Goal: Information Seeking & Learning: Find specific fact

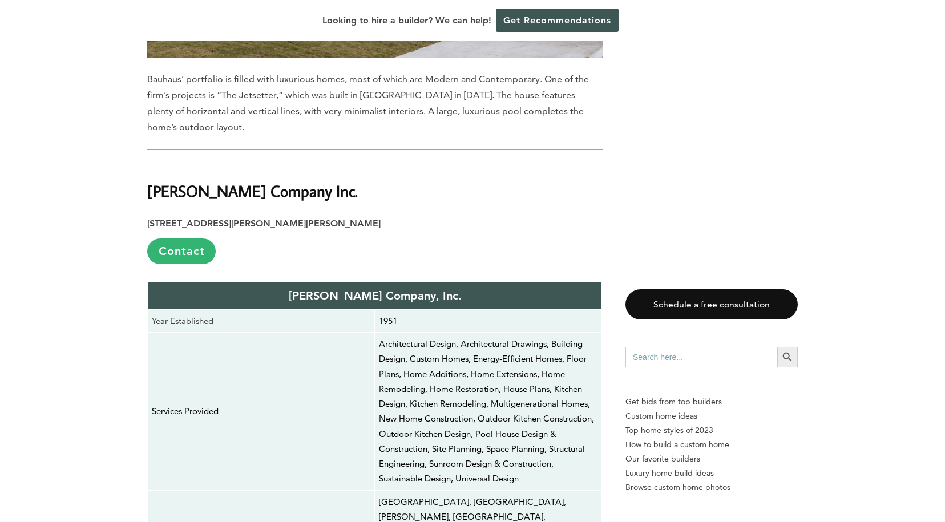
scroll to position [3707, 0]
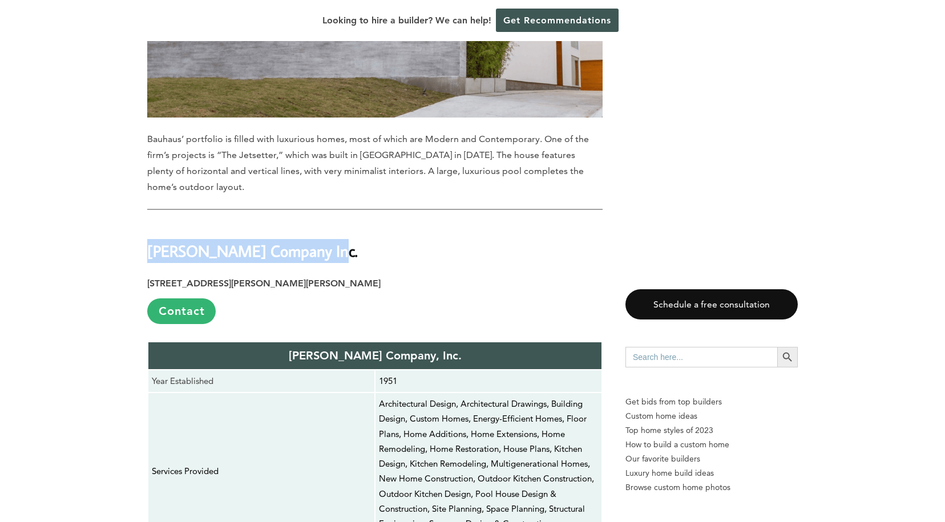
drag, startPoint x: 320, startPoint y: 83, endPoint x: 149, endPoint y: 79, distance: 171.3
click at [149, 224] on h2 "[PERSON_NAME] Company Inc." at bounding box center [375, 243] width 456 height 39
copy strong "[PERSON_NAME] Company Inc."
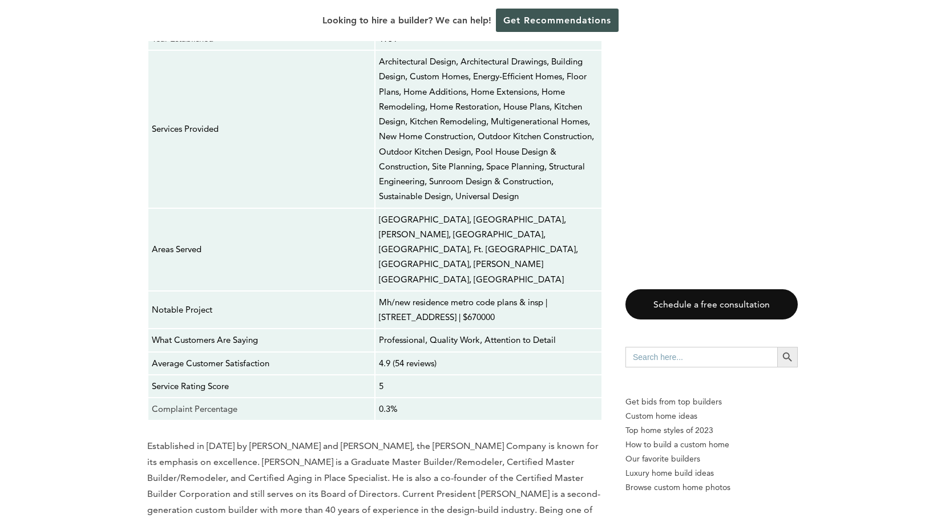
scroll to position [4392, 0]
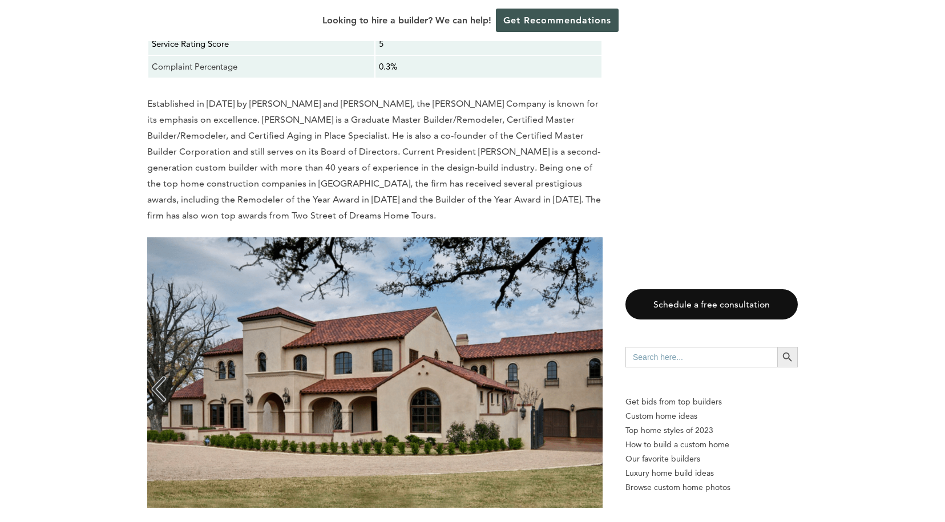
click at [156, 237] on img at bounding box center [375, 372] width 456 height 271
click at [159, 237] on img at bounding box center [375, 372] width 456 height 271
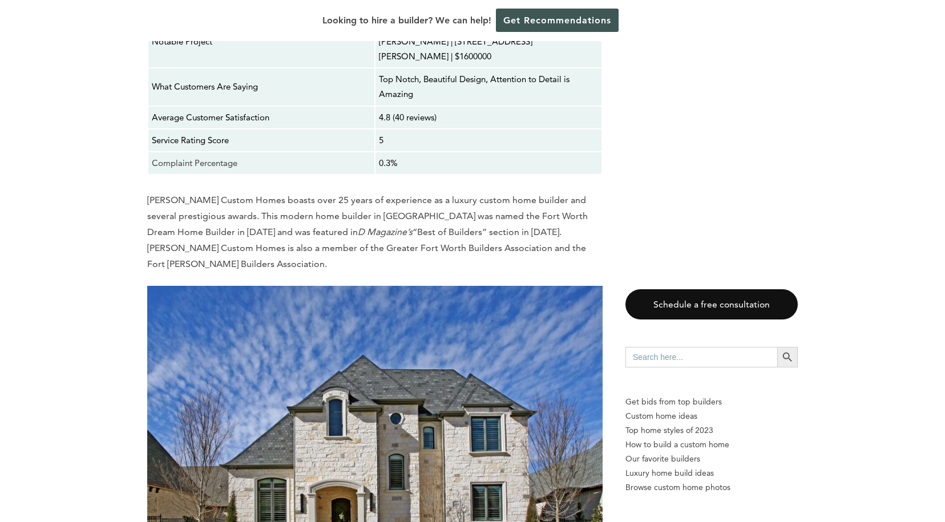
scroll to position [10385, 0]
drag, startPoint x: 427, startPoint y: 131, endPoint x: 334, endPoint y: 138, distance: 93.3
copy strong "B Smart Builders"
